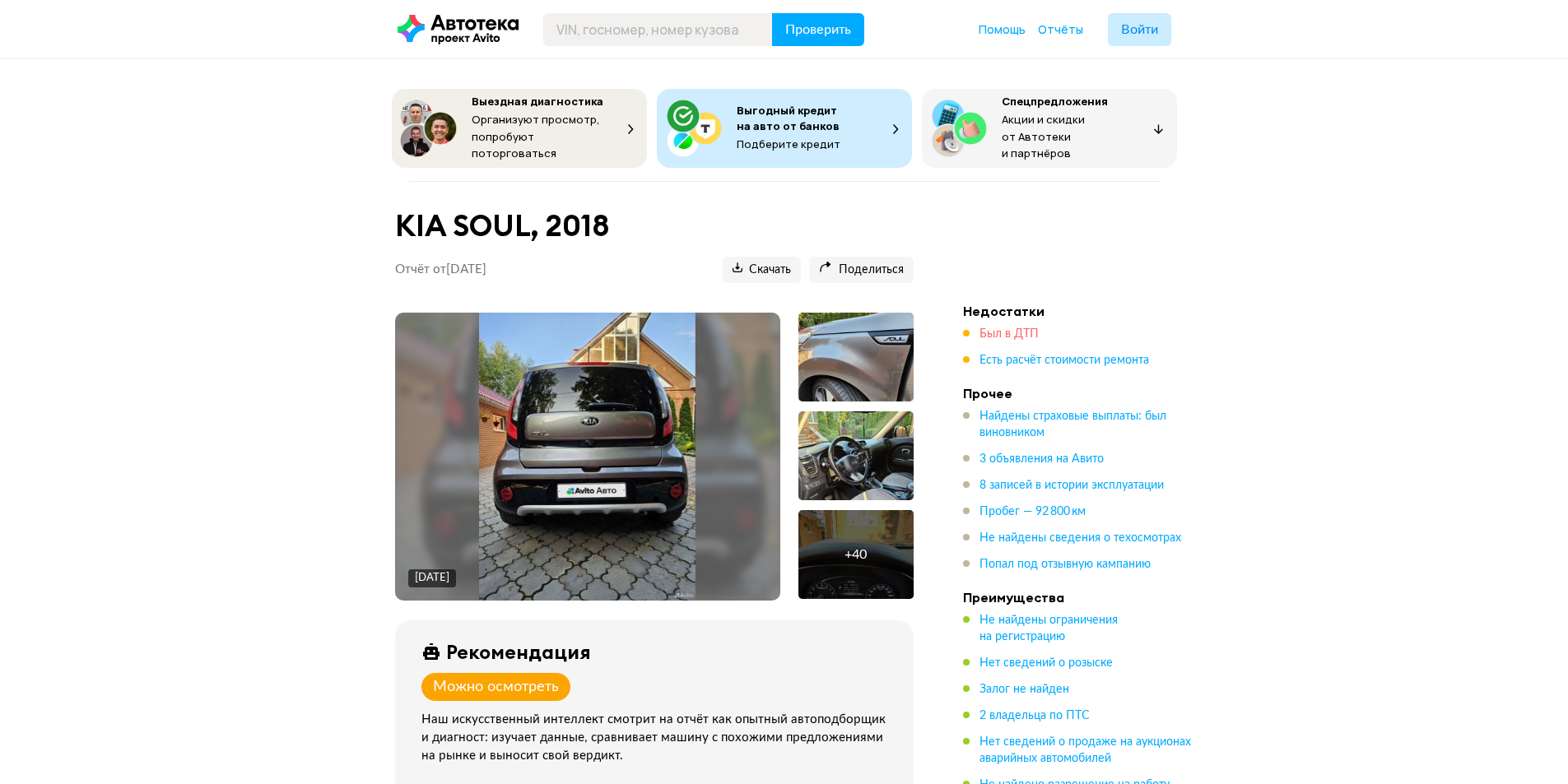
click at [998, 330] on span "Был в ДТП" at bounding box center [1009, 333] width 59 height 11
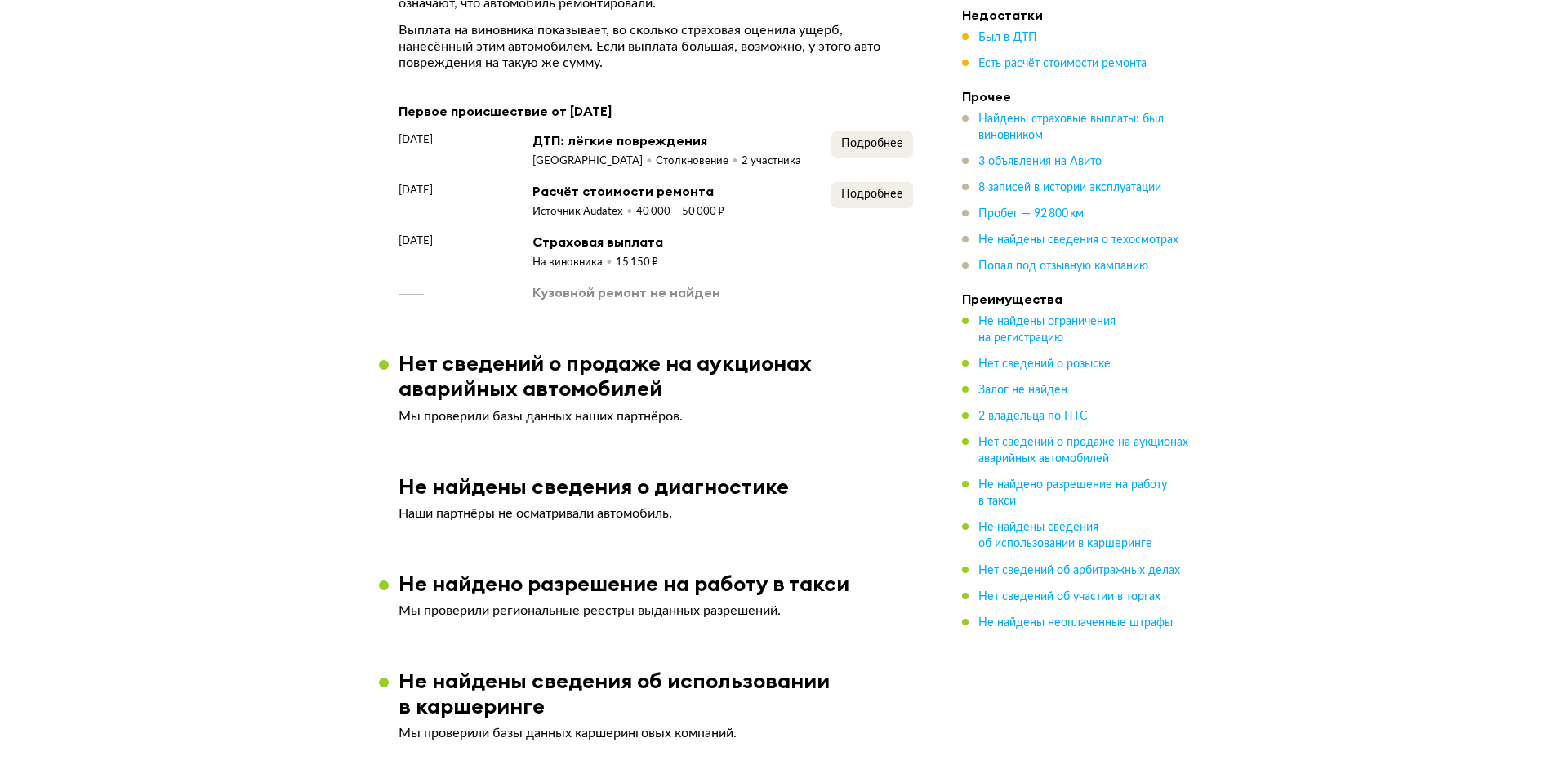
scroll to position [1810, 0]
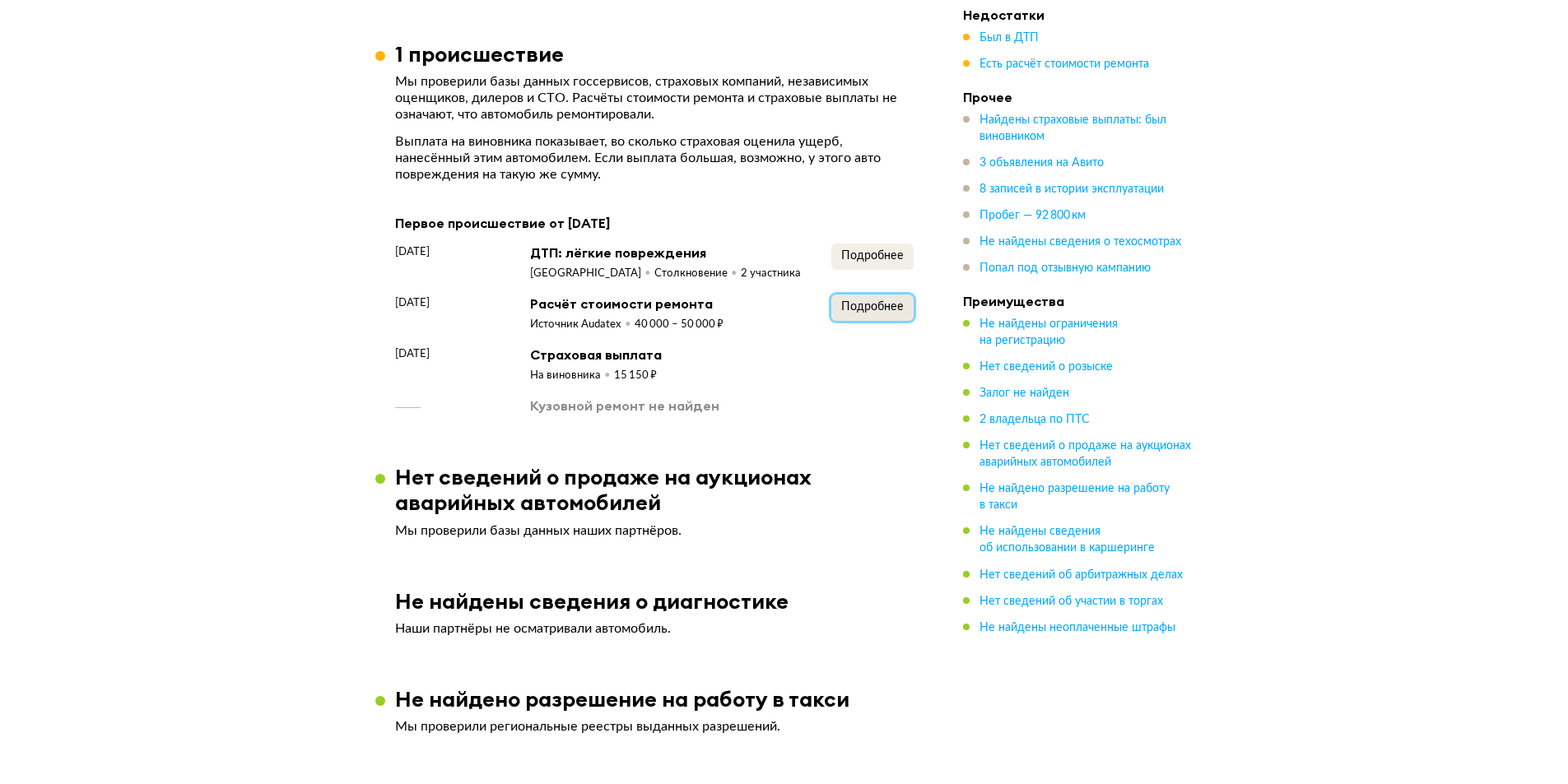
click at [860, 312] on span "Подробнее" at bounding box center [872, 306] width 63 height 11
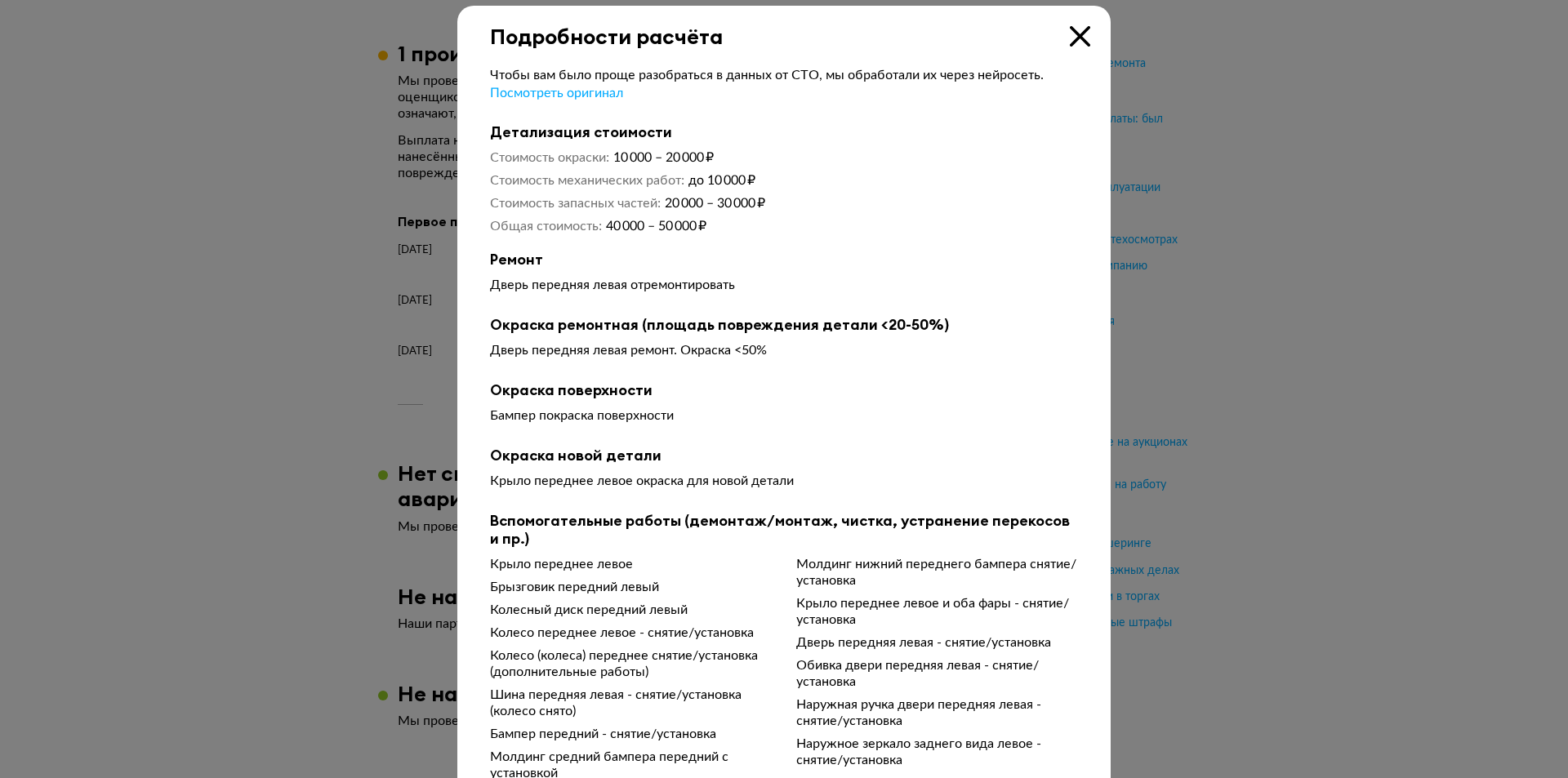
scroll to position [0, 0]
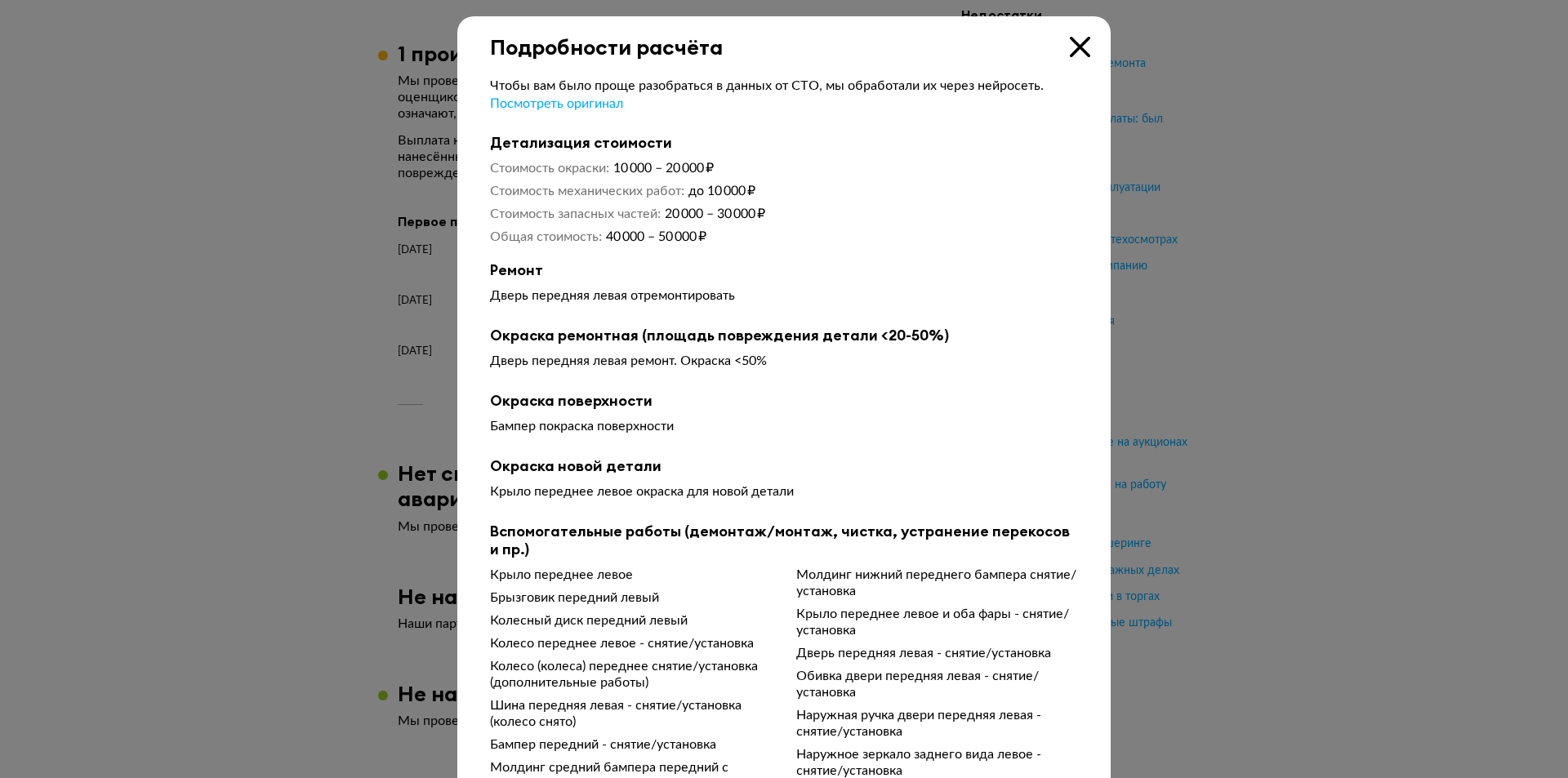
click at [1077, 53] on icon at bounding box center [1080, 47] width 20 height 20
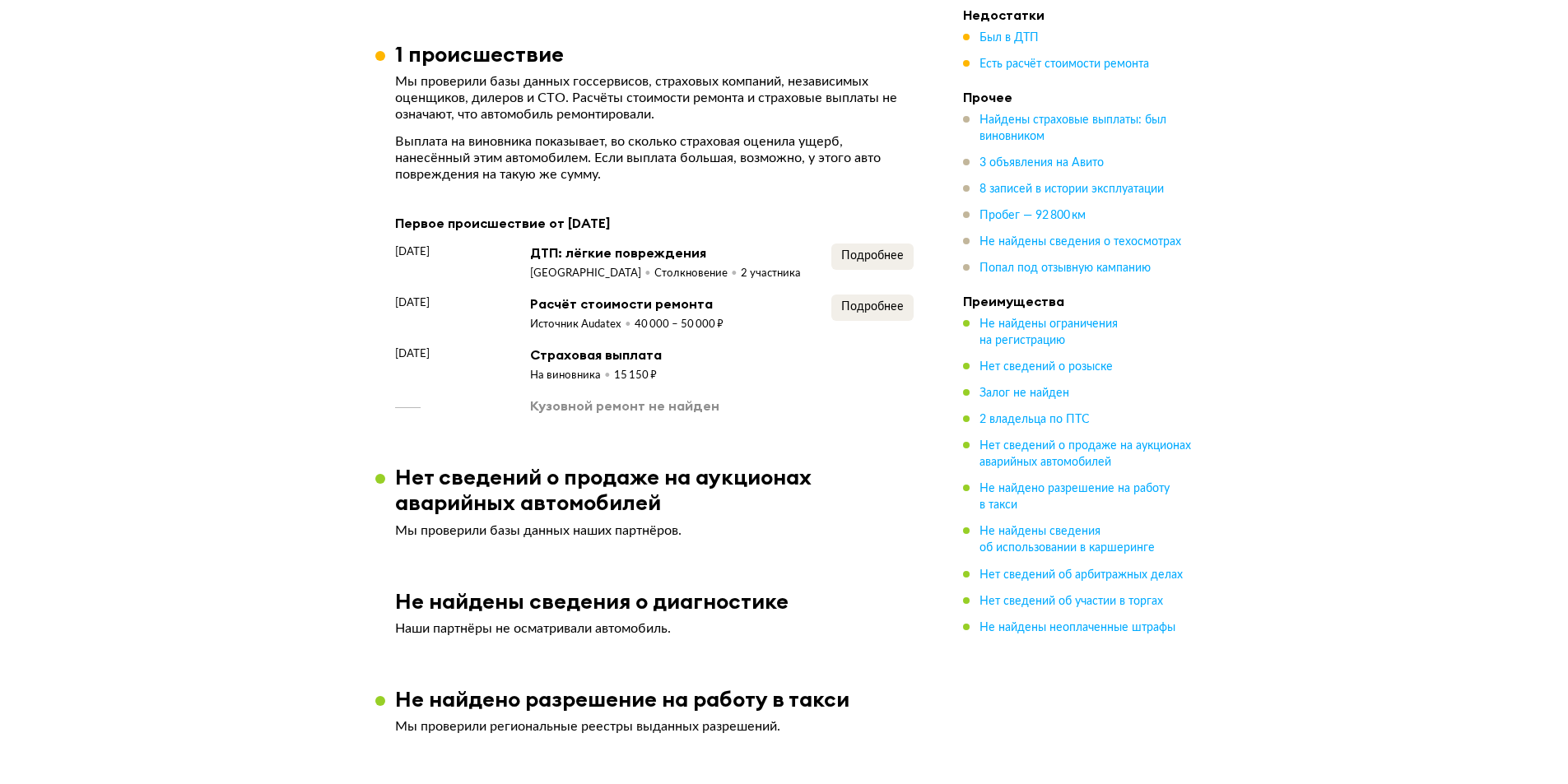
drag, startPoint x: 531, startPoint y: 388, endPoint x: 652, endPoint y: 388, distance: 121.0
click at [652, 383] on div "[DATE] Страховая выплата На виновника 15 150 ₽" at bounding box center [653, 365] width 518 height 38
click at [706, 383] on div "[DATE] Страховая выплата На виновника 15 150 ₽" at bounding box center [653, 365] width 518 height 38
click at [862, 254] on span "Подробнее" at bounding box center [872, 255] width 63 height 11
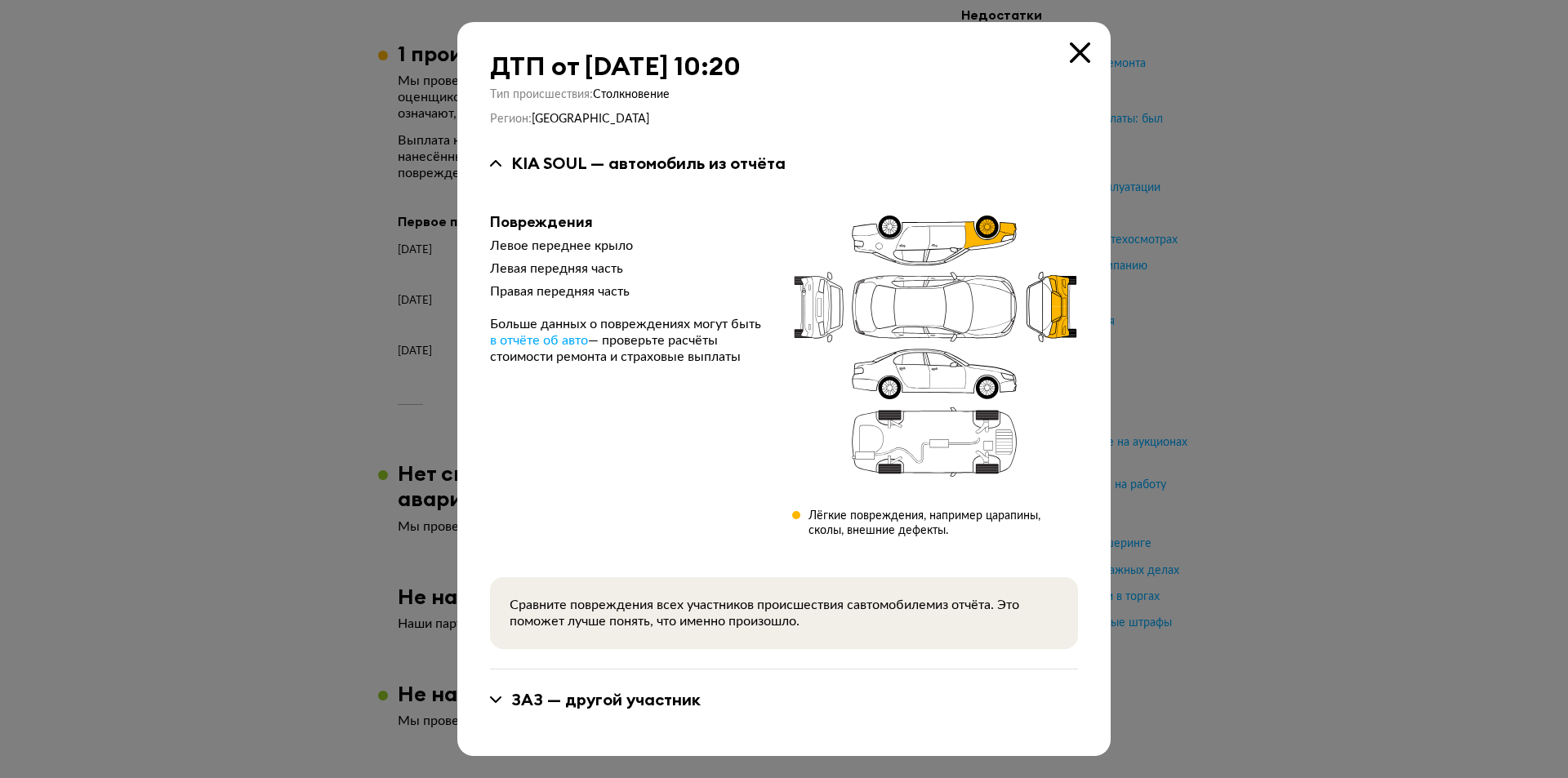
click at [1089, 44] on icon at bounding box center [1080, 53] width 20 height 20
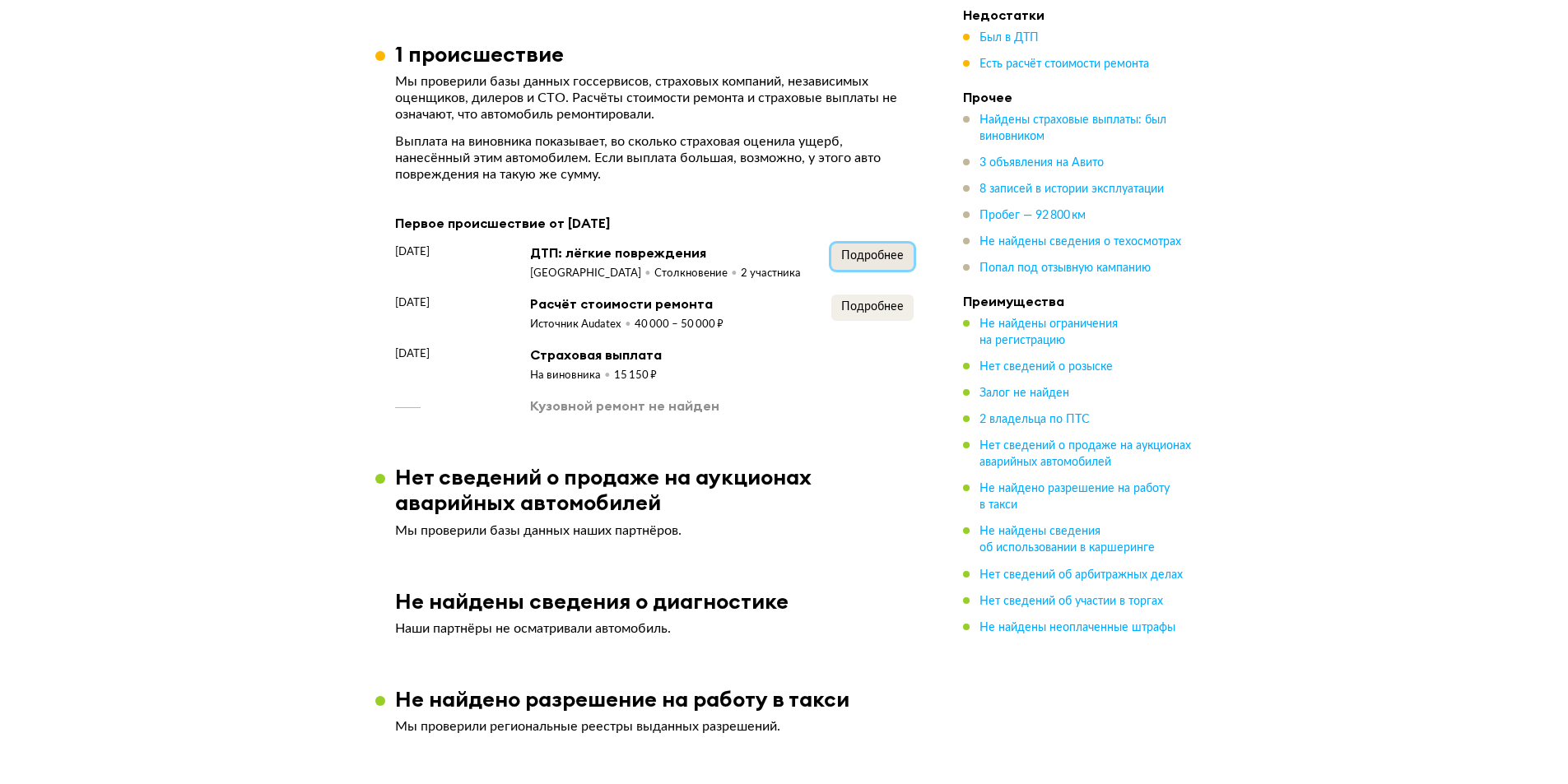
click at [867, 258] on span "Подробнее" at bounding box center [872, 255] width 63 height 11
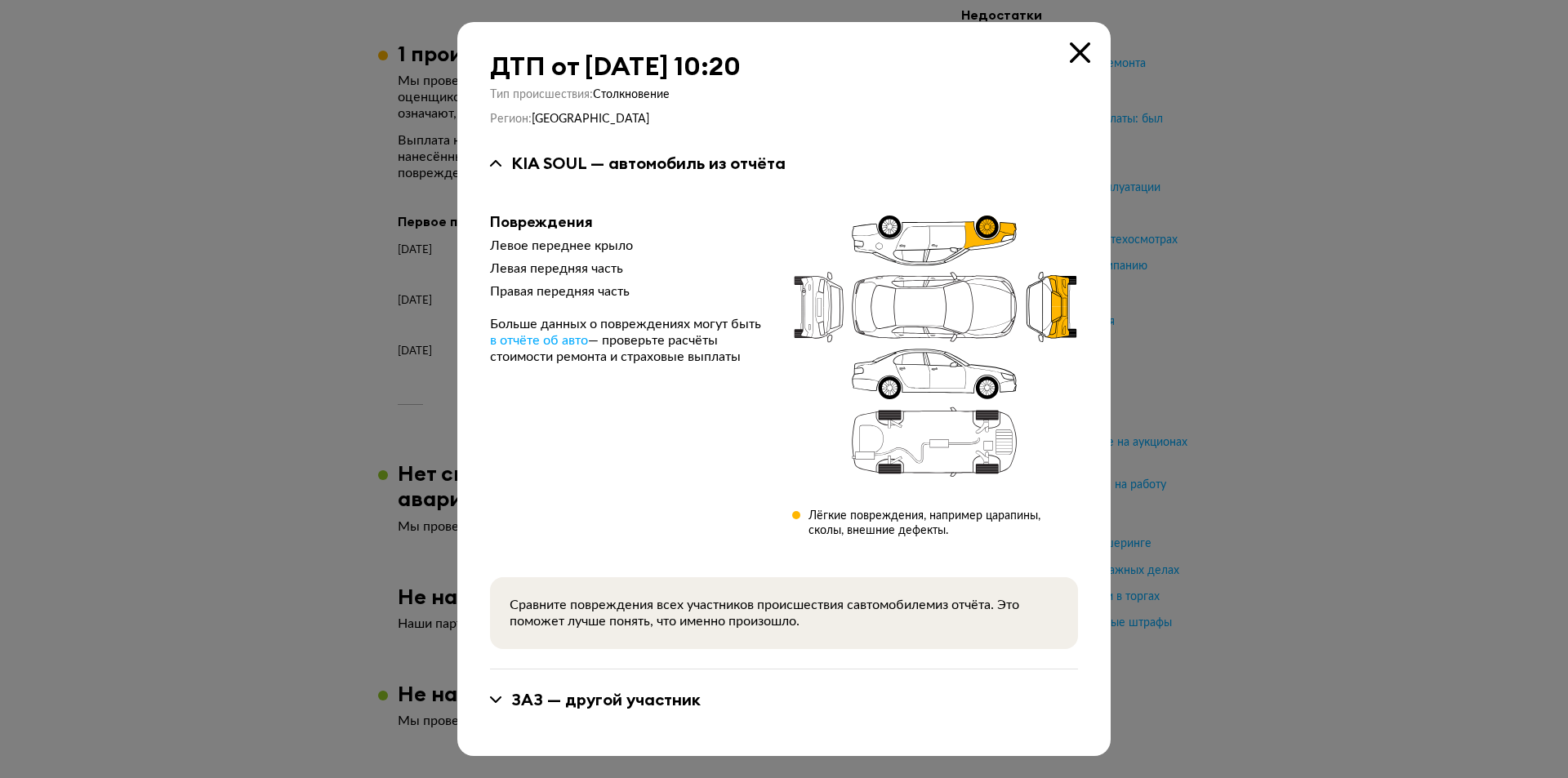
click at [571, 693] on div "ЗАЗ — другой участник" at bounding box center [606, 699] width 190 height 21
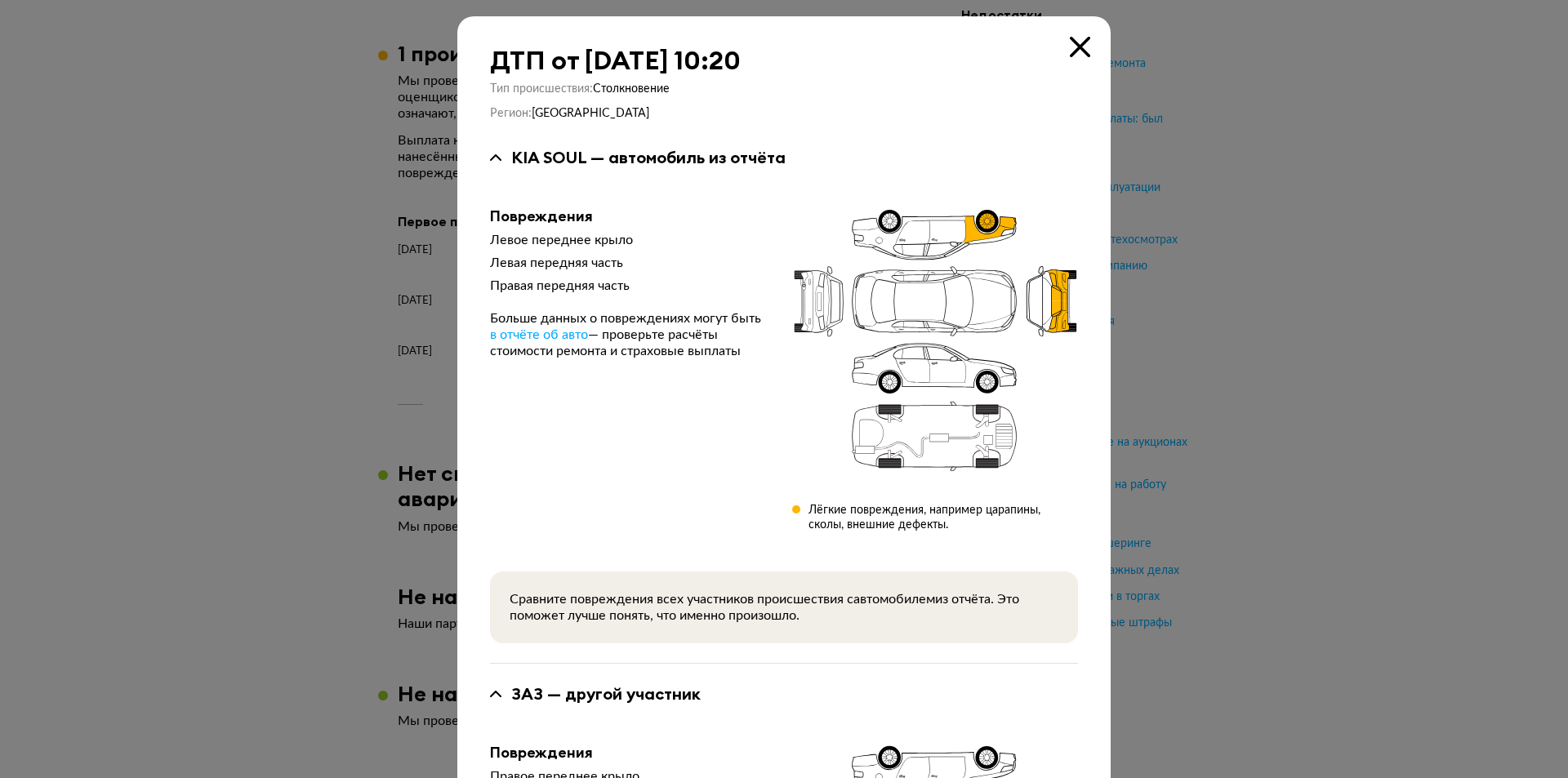
click at [1078, 52] on icon at bounding box center [1080, 47] width 20 height 20
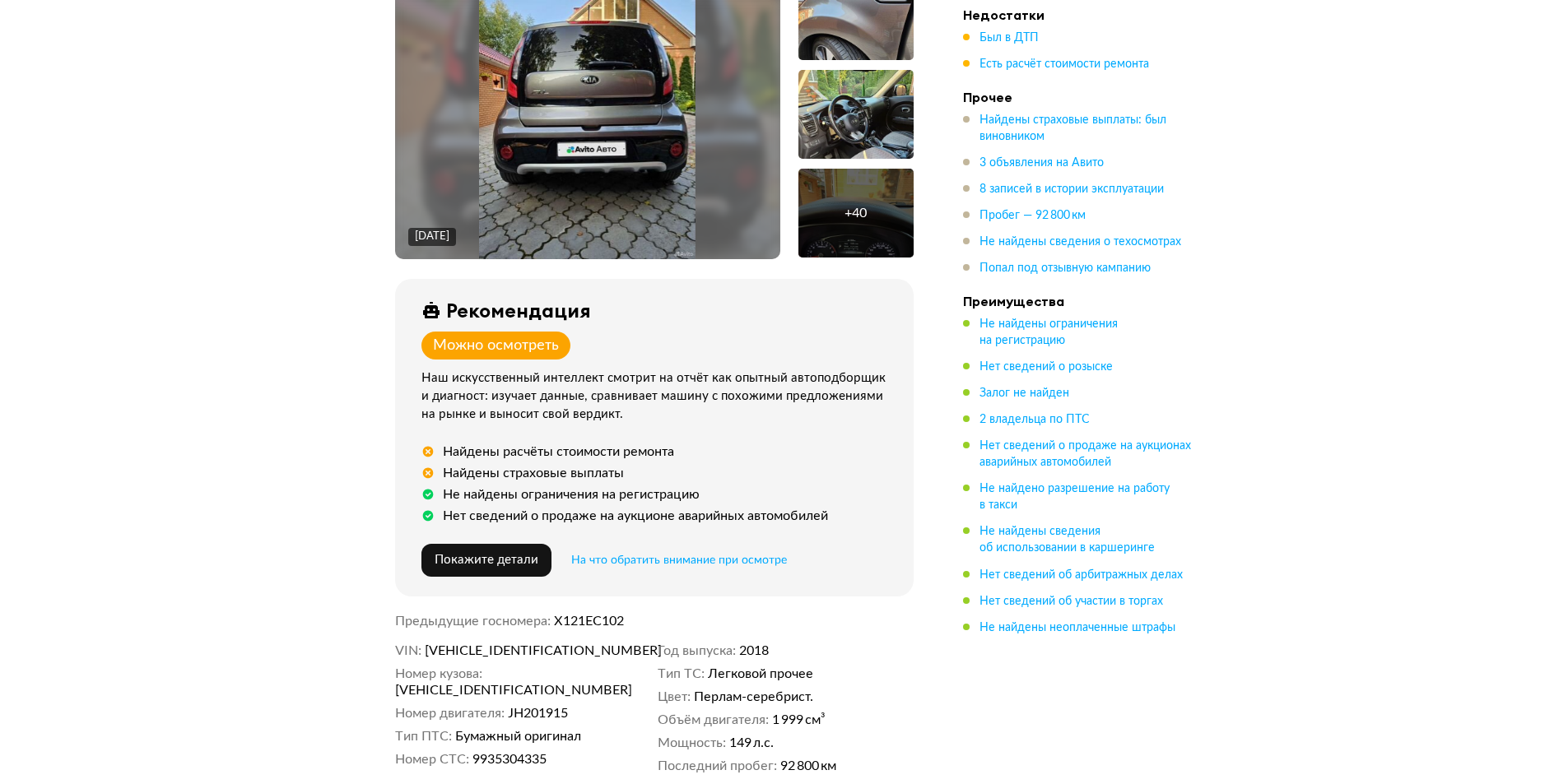
scroll to position [246, 0]
